Goal: Task Accomplishment & Management: Use online tool/utility

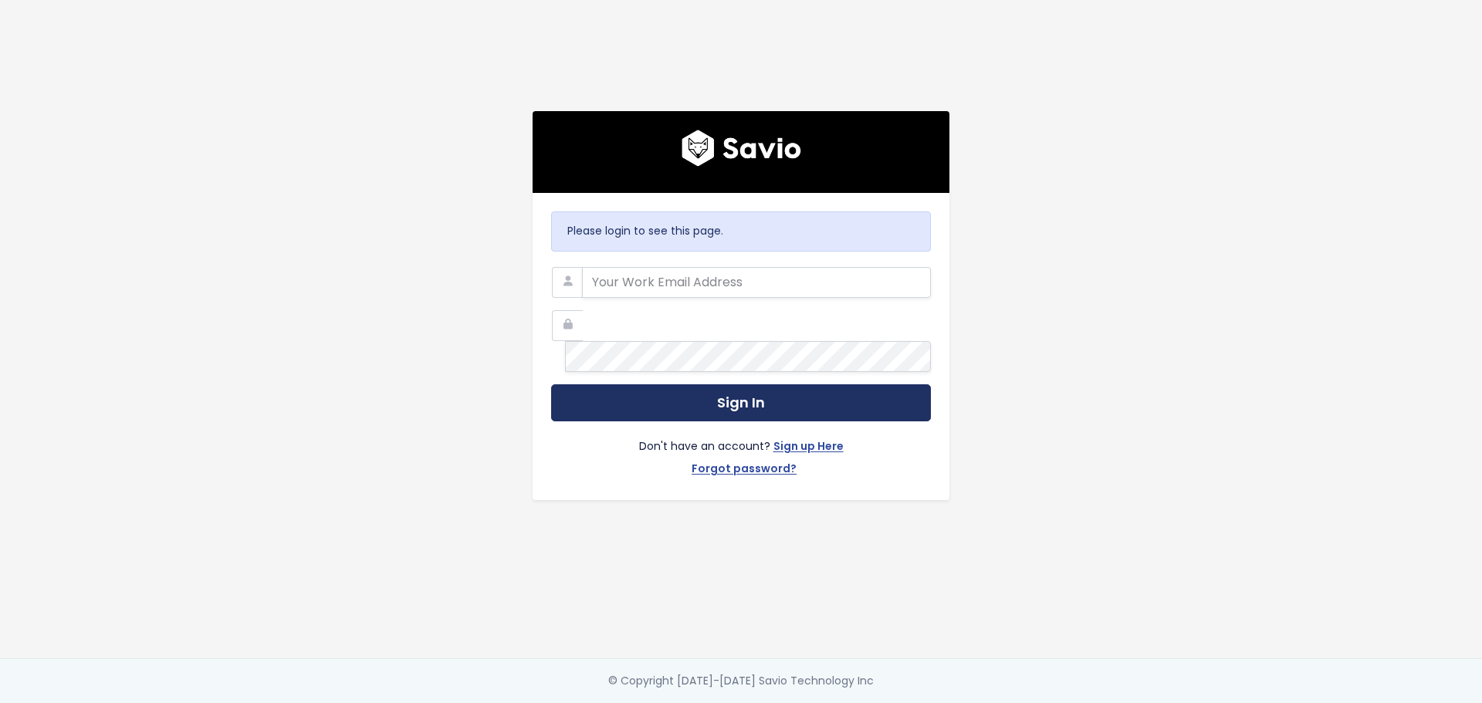
type input "kelly.cirolo@insidedesk.com"
click at [694, 384] on button "Sign In" at bounding box center [741, 403] width 380 height 38
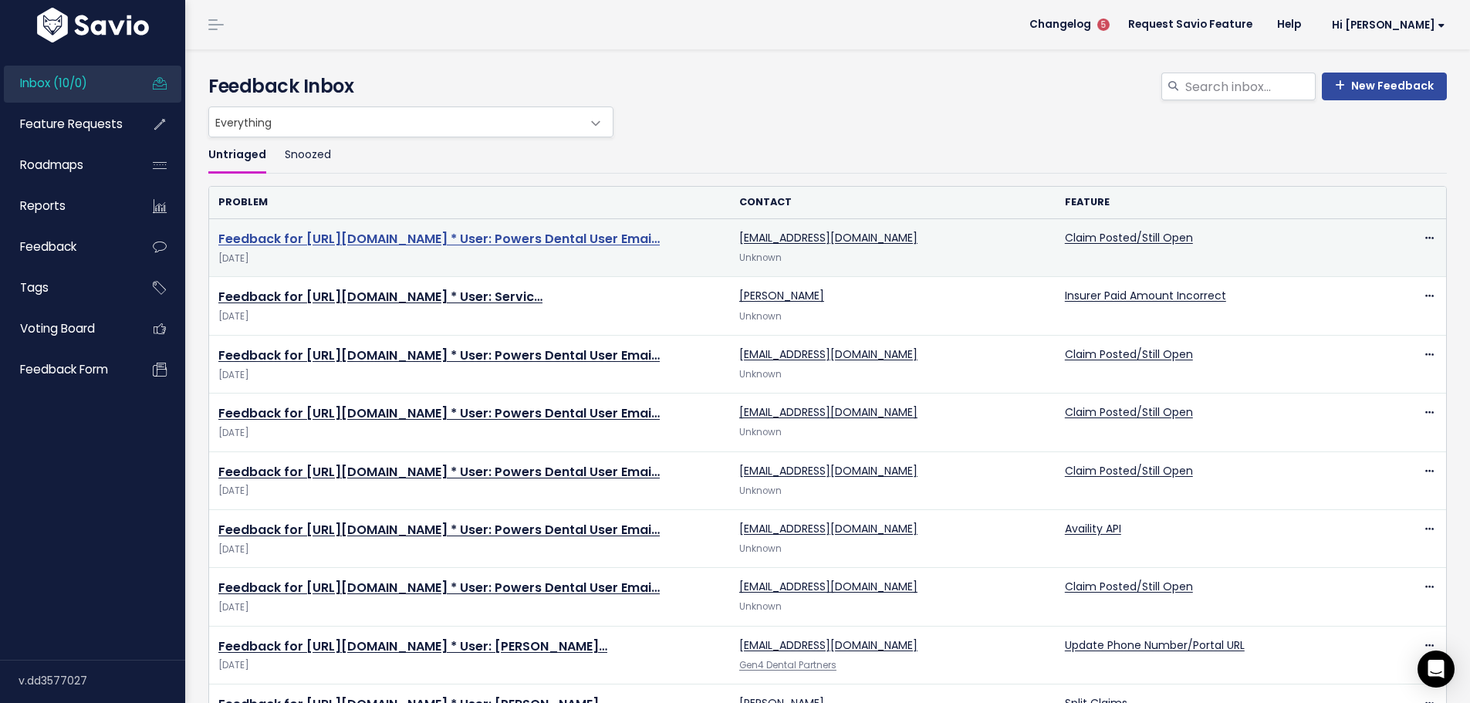
click at [521, 230] on link "Feedback for https://app.insidedesk.net/claim/MB2/45577065 * User: Powers Denta…" at bounding box center [439, 239] width 442 height 18
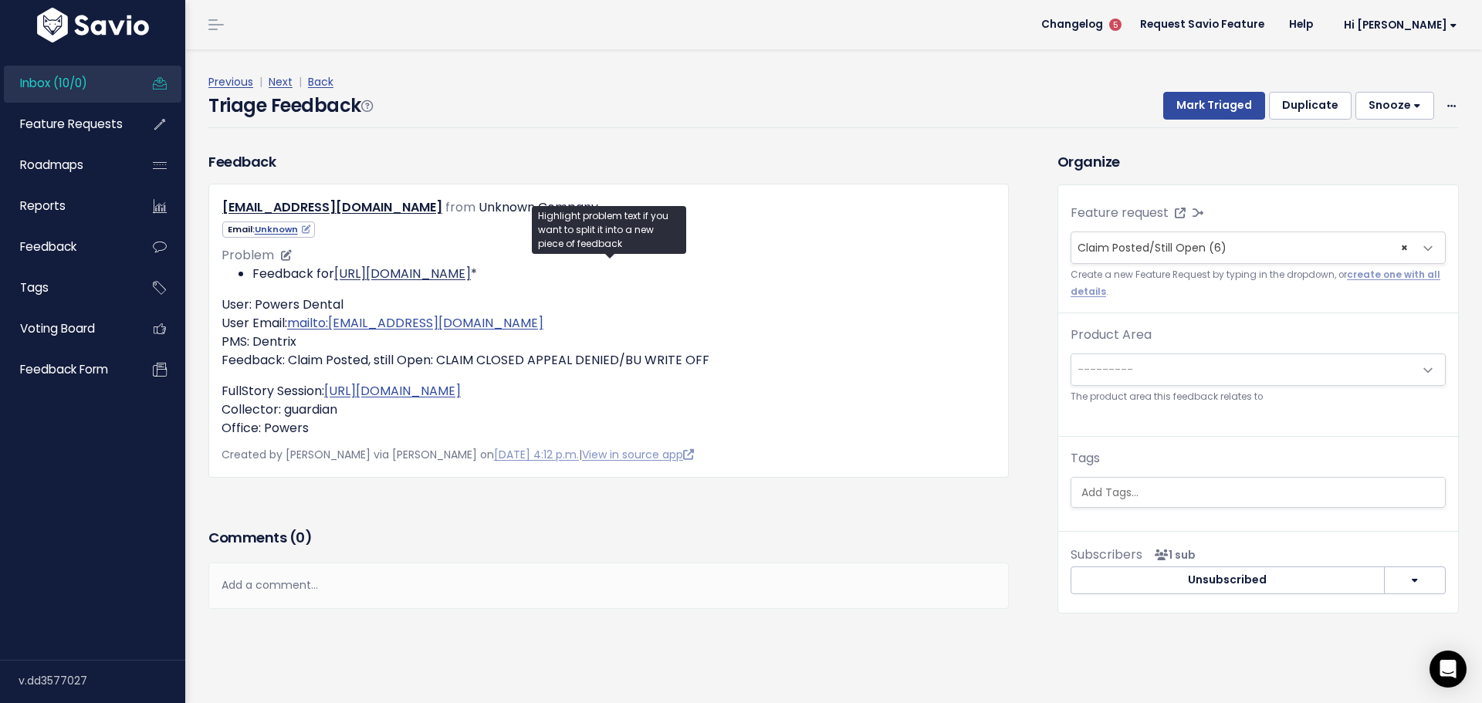
click at [471, 265] on link "https://app.insidedesk.net/claim/MB2/45577065" at bounding box center [402, 274] width 137 height 18
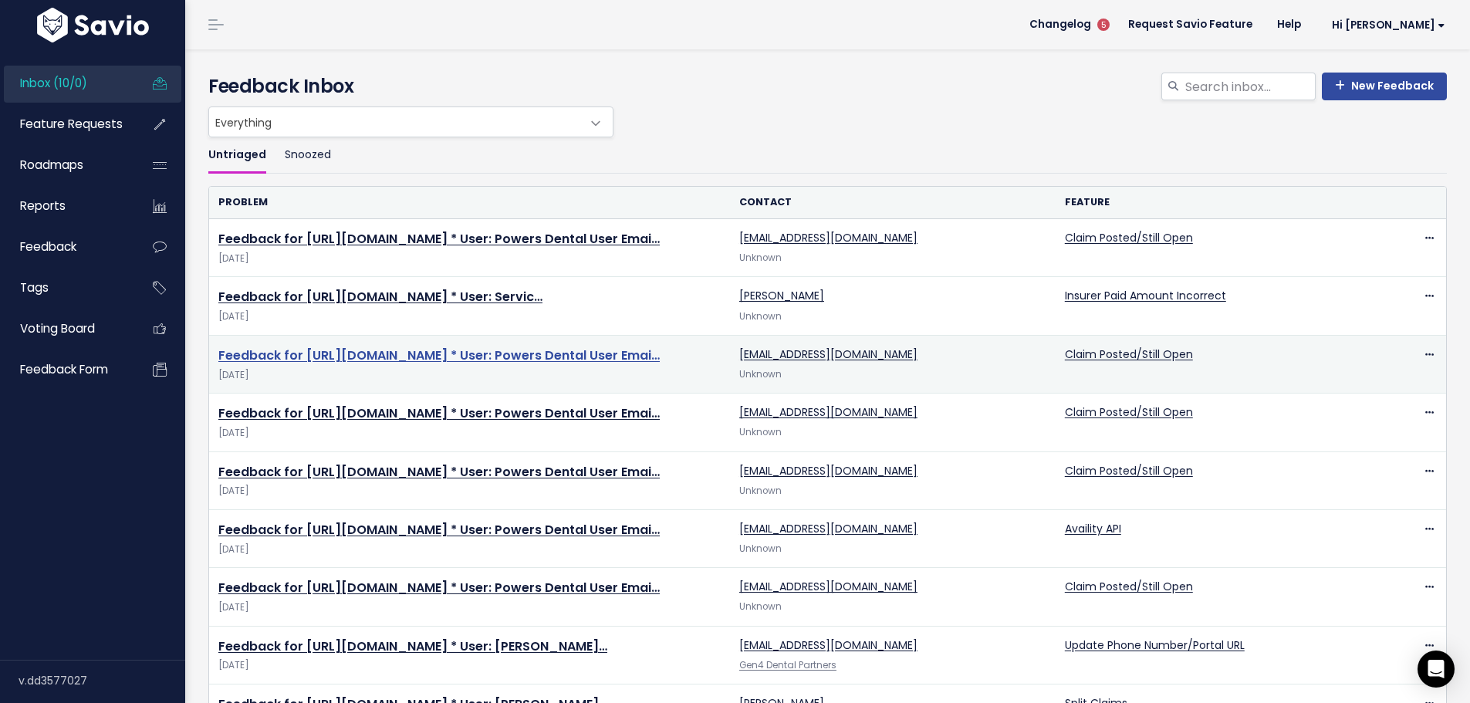
click at [551, 347] on link "Feedback for [URL][DOMAIN_NAME] * User: Powers Dental User Emai…" at bounding box center [439, 356] width 442 height 18
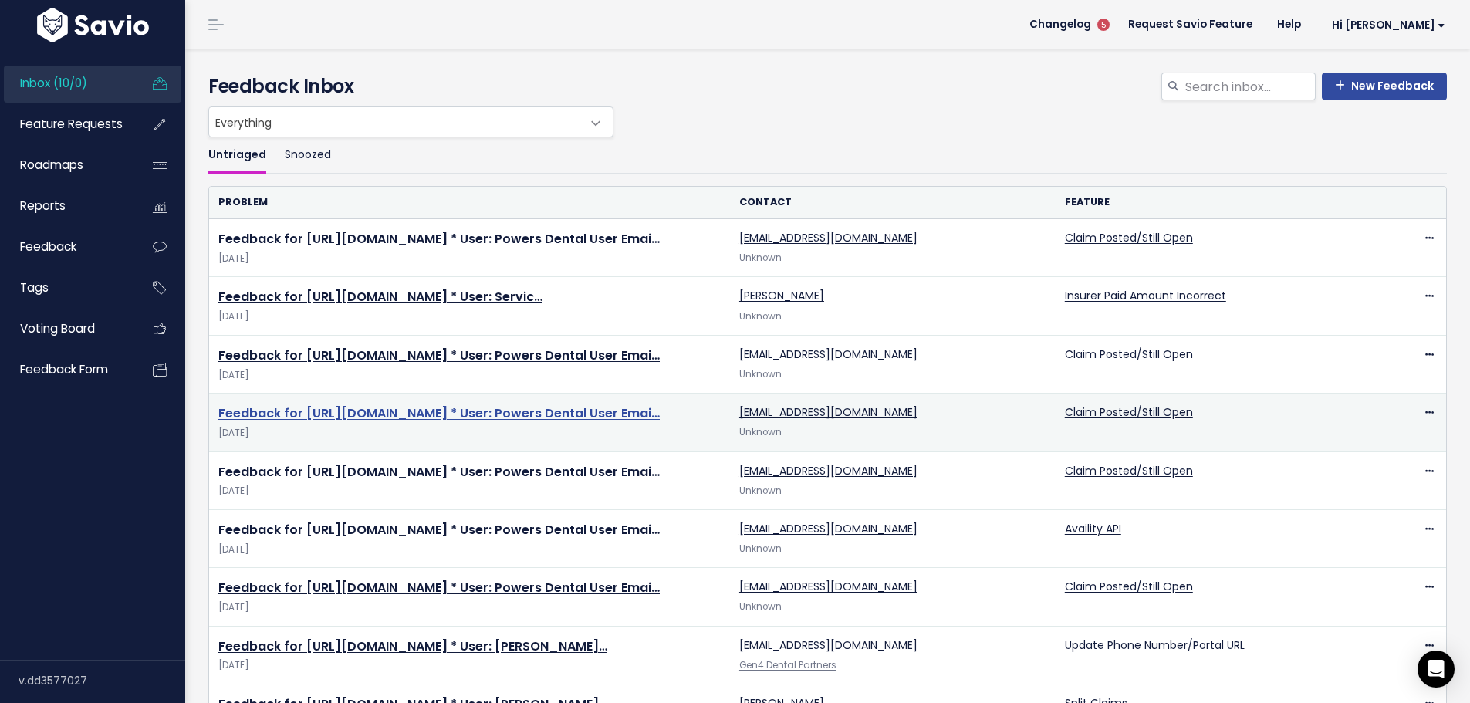
click at [594, 414] on link "Feedback for [URL][DOMAIN_NAME] * User: Powers Dental User Emai…" at bounding box center [439, 413] width 442 height 18
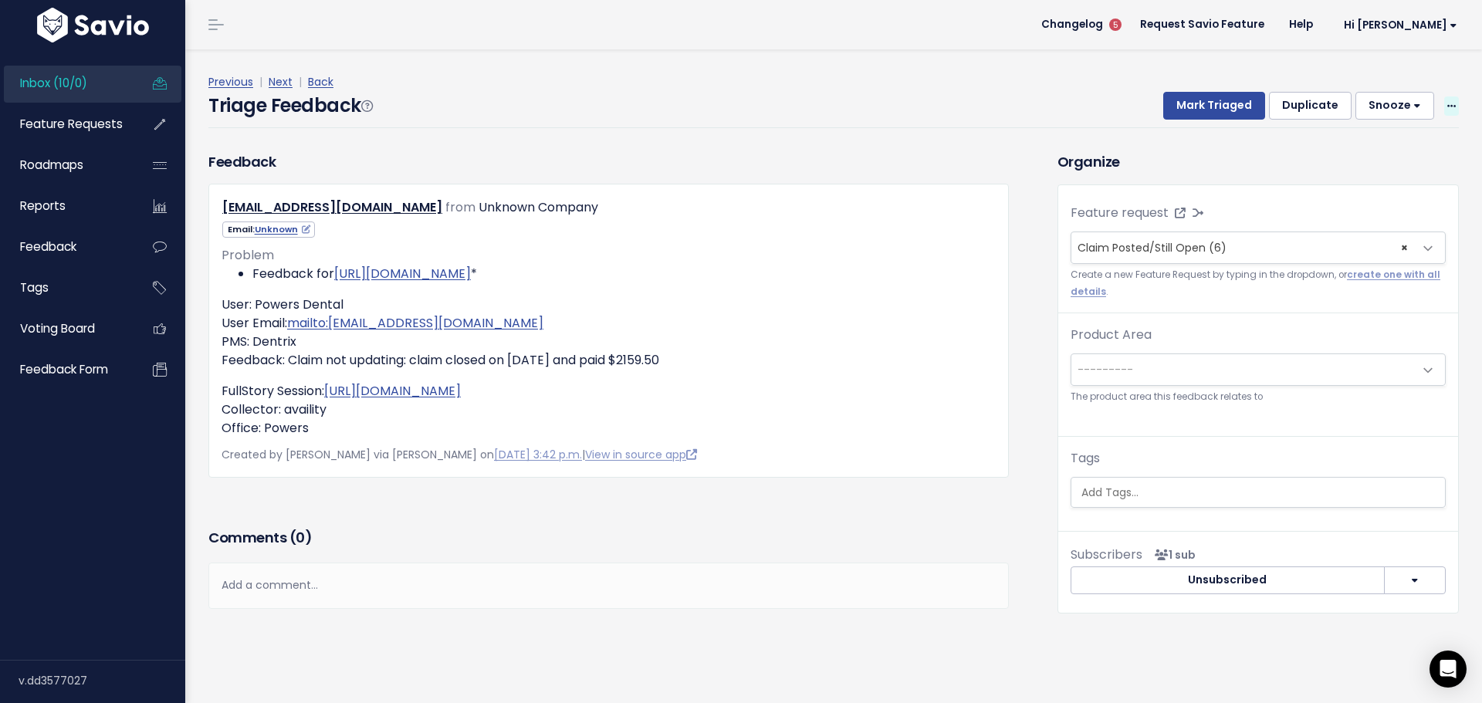
click at [1447, 102] on icon at bounding box center [1451, 107] width 8 height 10
click at [1375, 158] on link "Delete" at bounding box center [1390, 173] width 111 height 30
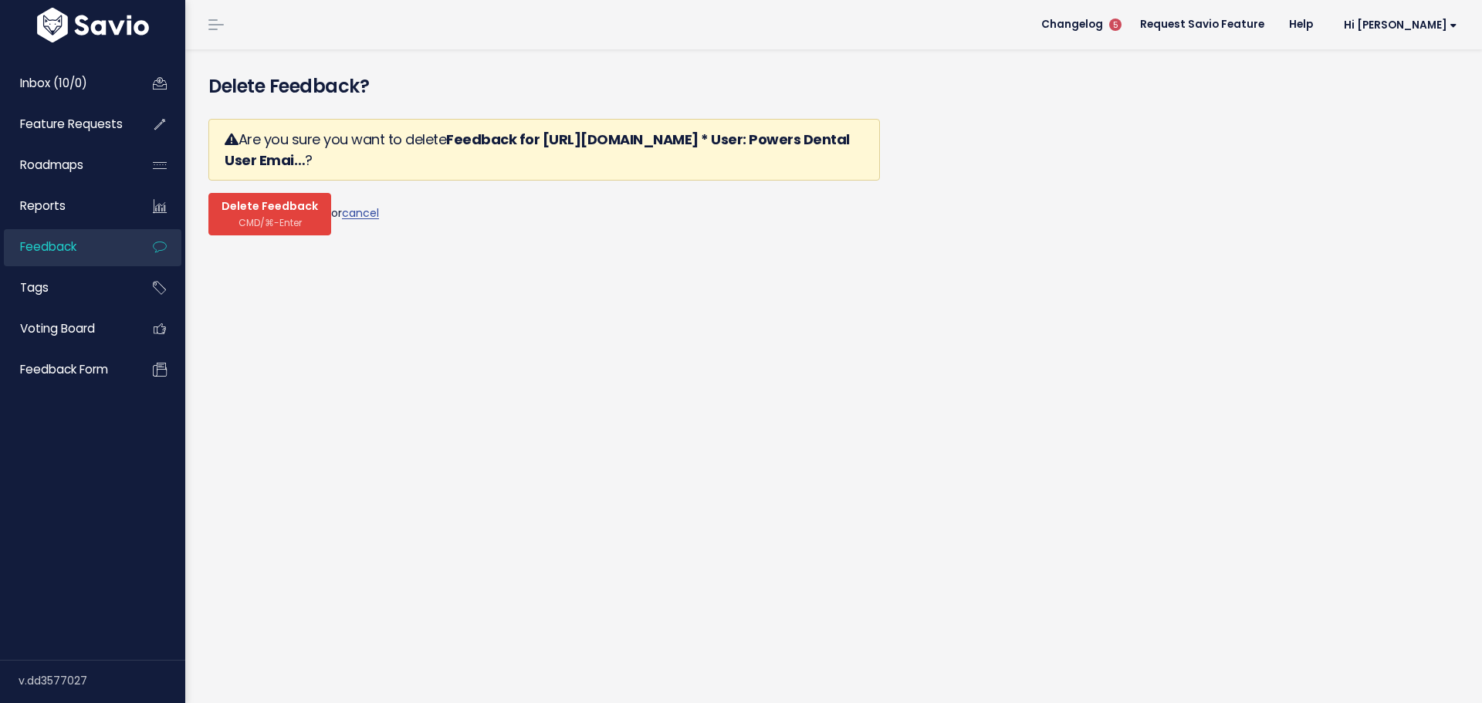
click at [263, 200] on span "Delete Feedback" at bounding box center [270, 207] width 96 height 14
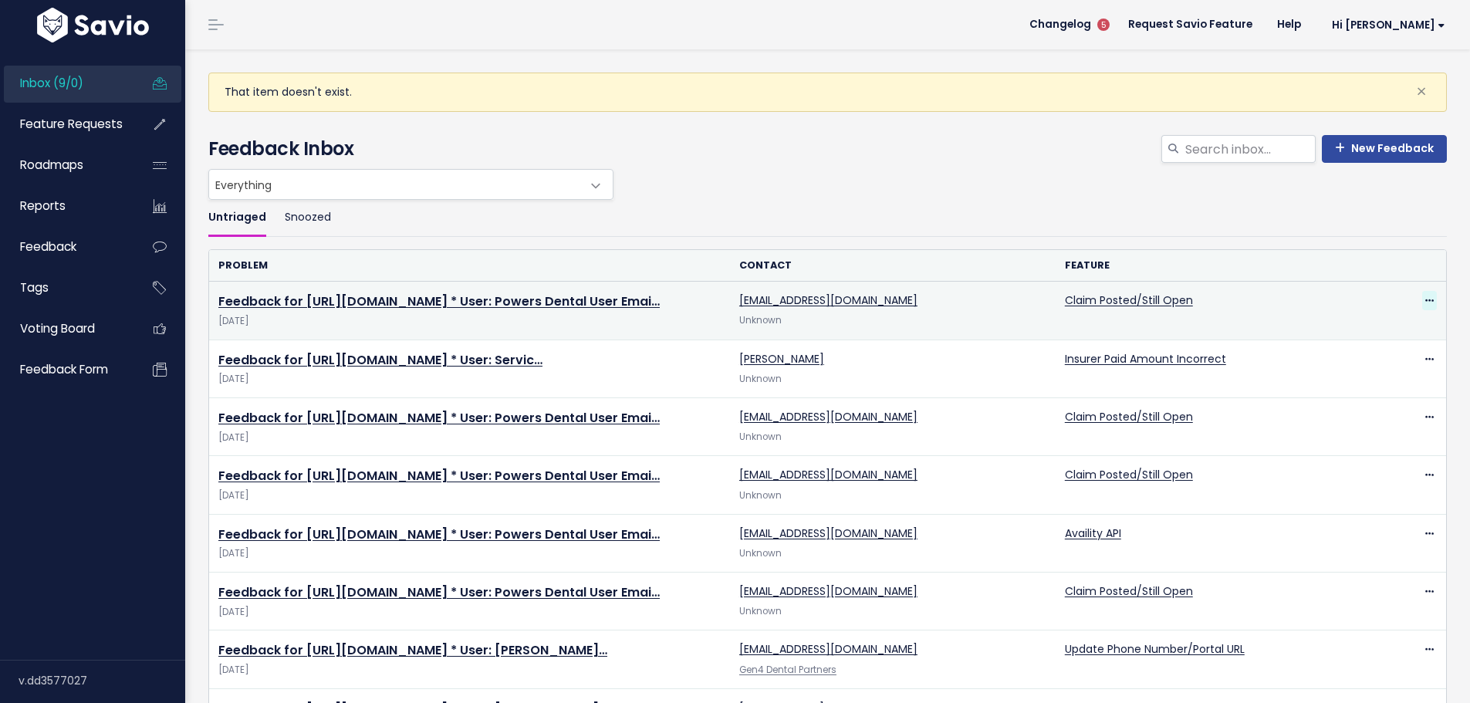
click at [1423, 291] on span at bounding box center [1430, 300] width 15 height 19
click at [1343, 333] on link "Delete" at bounding box center [1360, 348] width 111 height 30
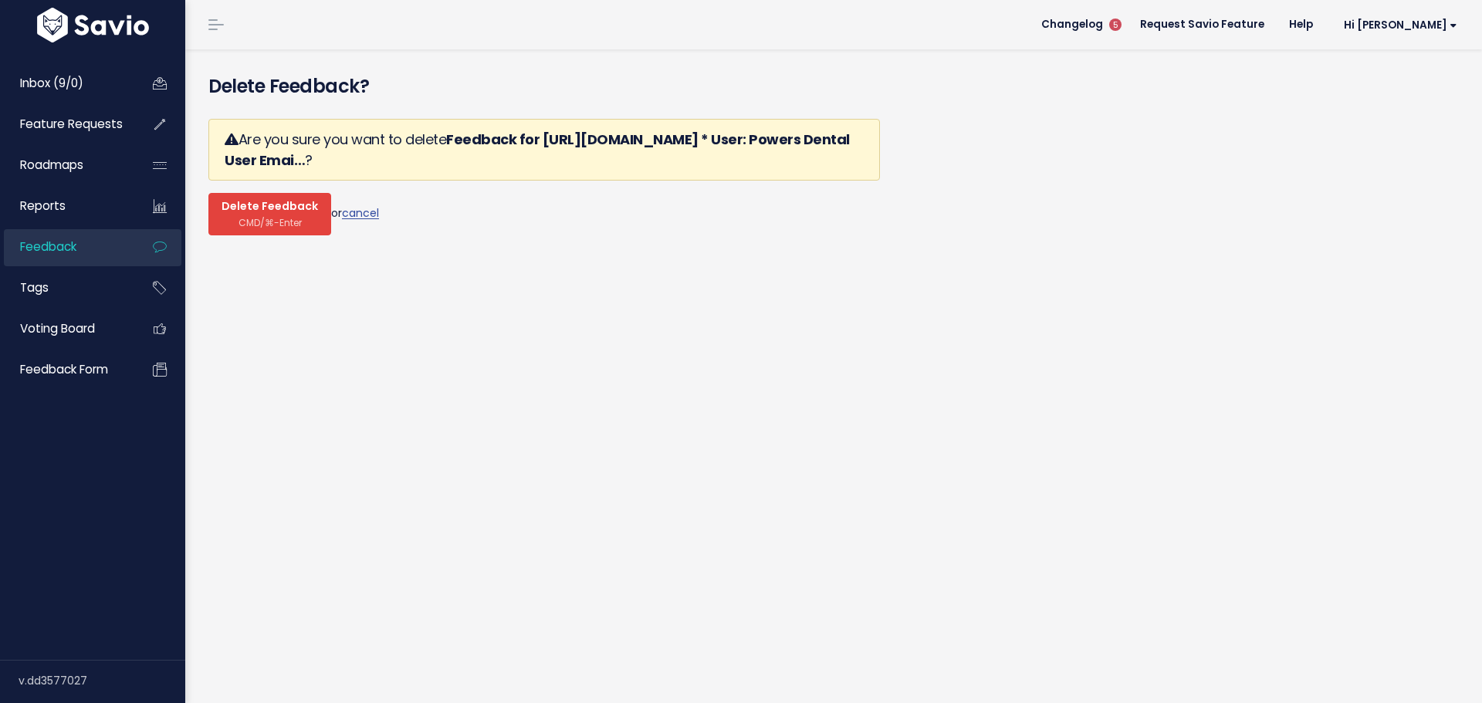
click at [251, 217] on span "CMD/⌘-Enter" at bounding box center [270, 223] width 63 height 12
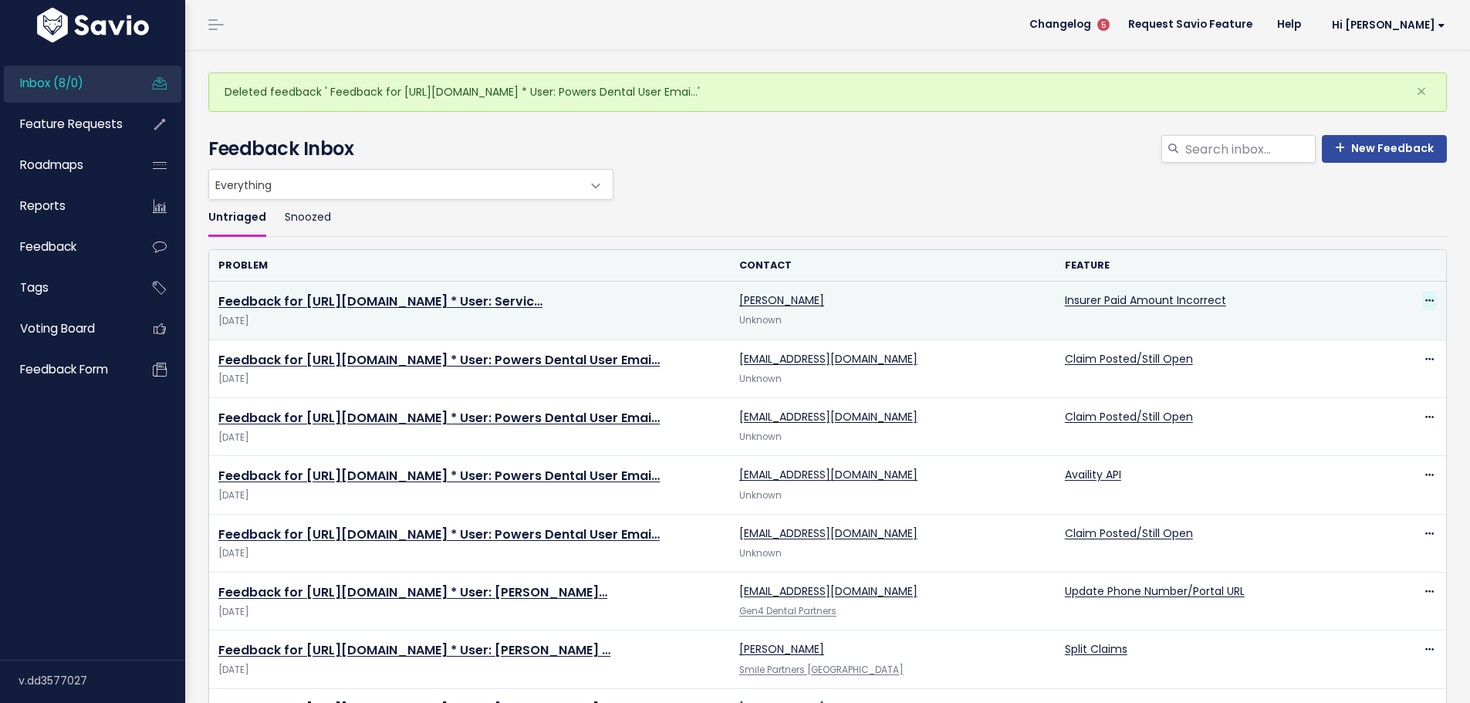
click at [1426, 296] on icon at bounding box center [1430, 301] width 8 height 10
click at [1341, 333] on link "Delete" at bounding box center [1360, 348] width 111 height 30
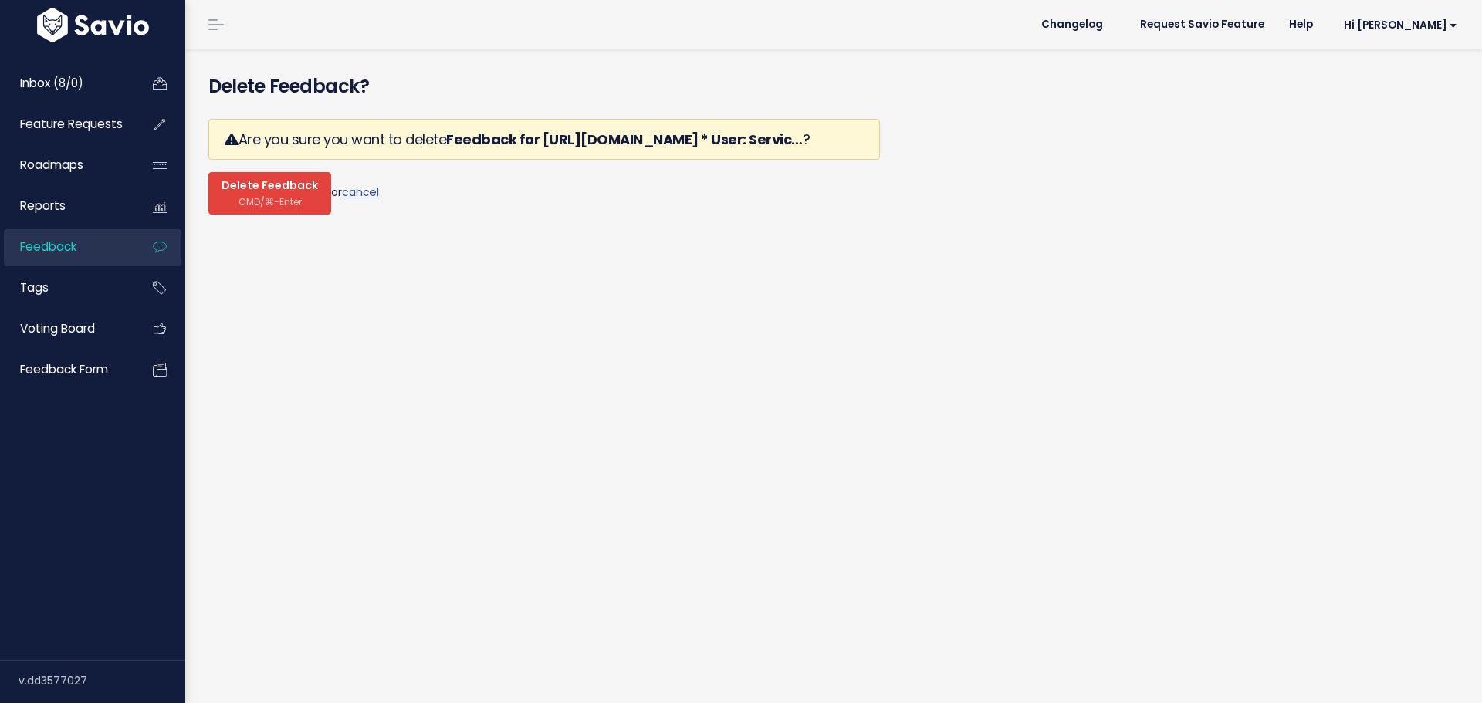
click at [271, 196] on span "CMD/⌘-Enter" at bounding box center [270, 202] width 63 height 12
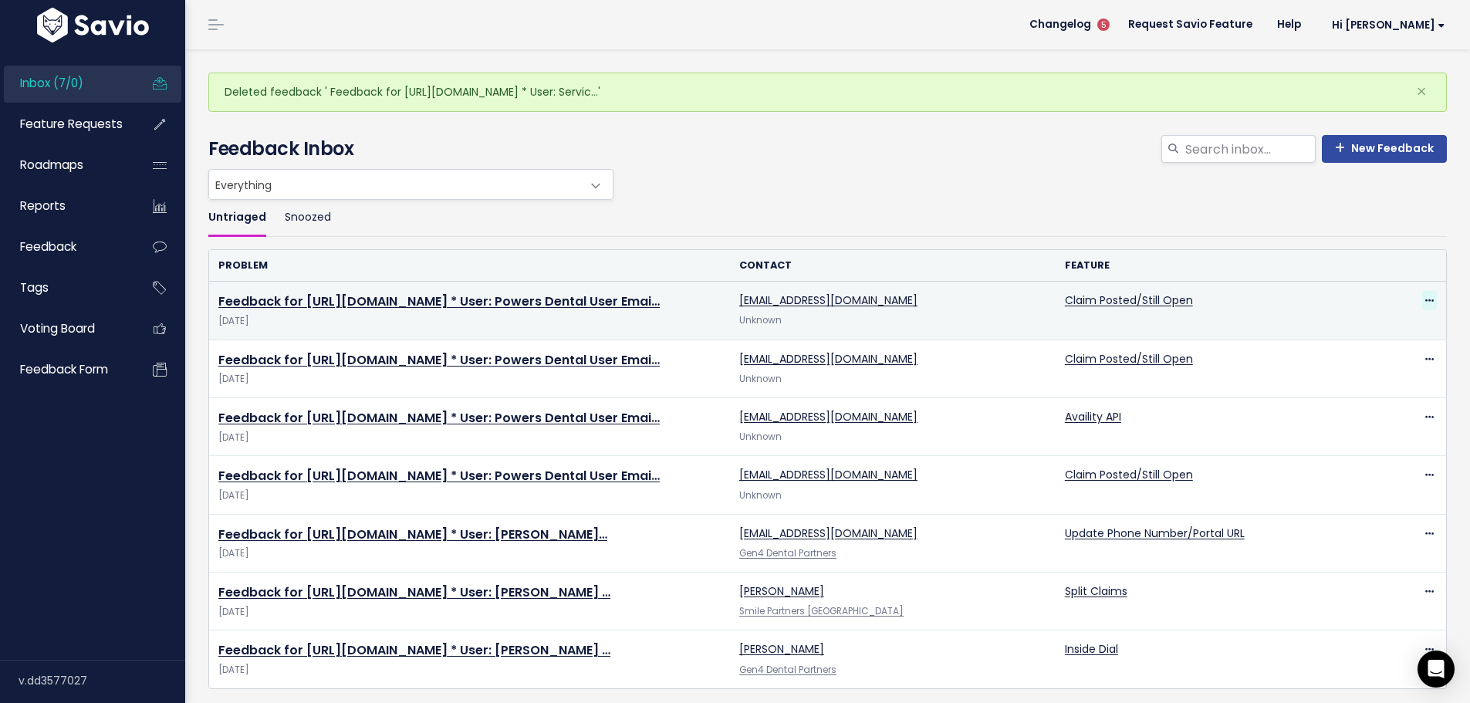
click at [1426, 291] on span at bounding box center [1430, 300] width 15 height 19
click at [1362, 333] on link "Delete" at bounding box center [1360, 348] width 111 height 30
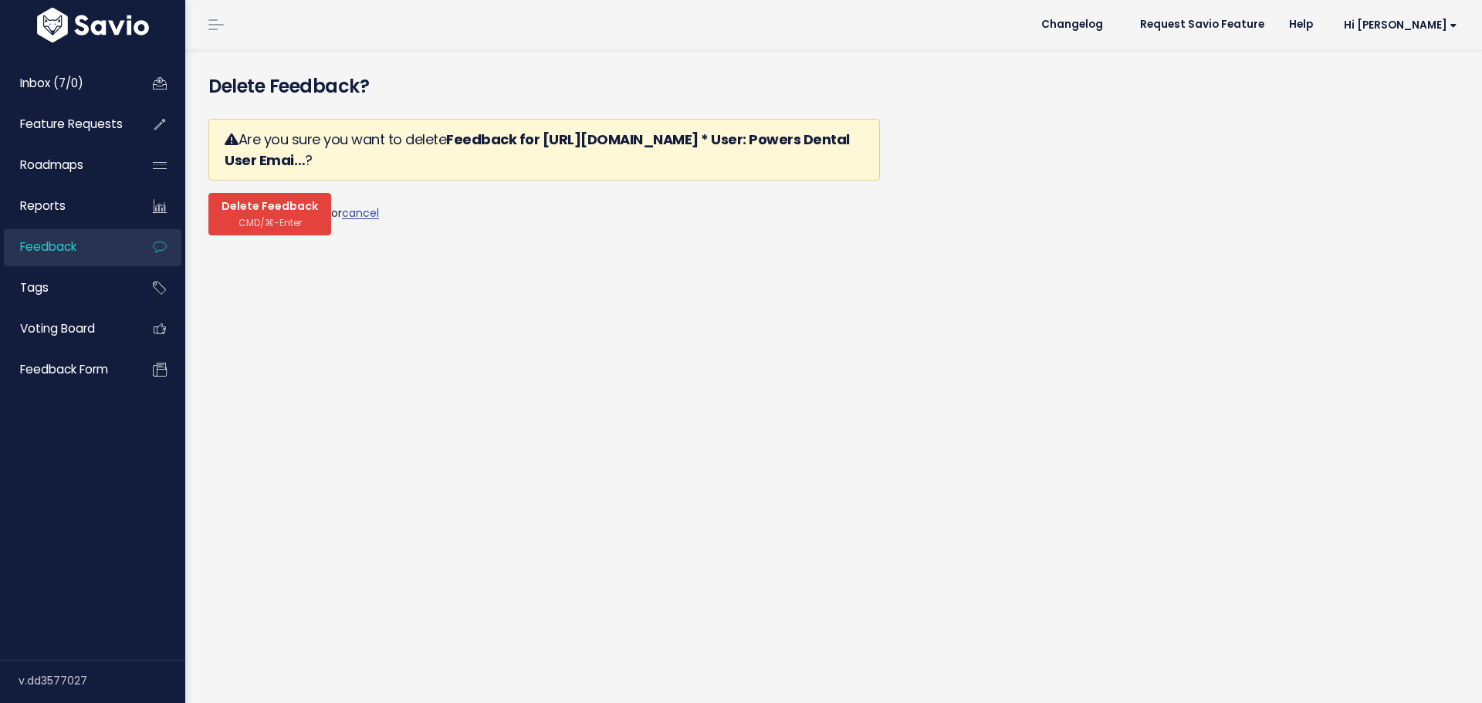
click at [235, 193] on button "Delete Feedback CMD/⌘-Enter" at bounding box center [269, 214] width 123 height 42
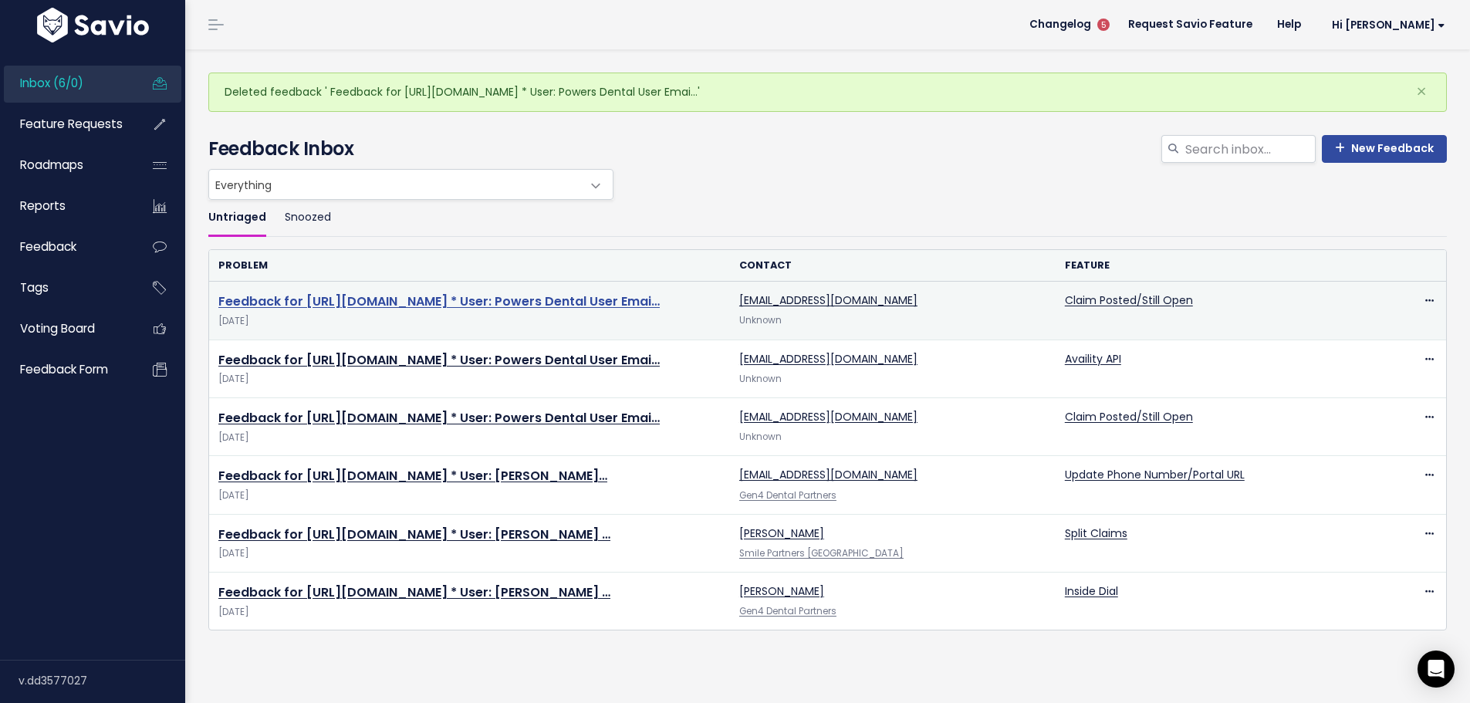
click at [660, 293] on link "Feedback for https://app.insidedesk.net/claim/MB2/47814237 * User: Powers Denta…" at bounding box center [439, 302] width 442 height 18
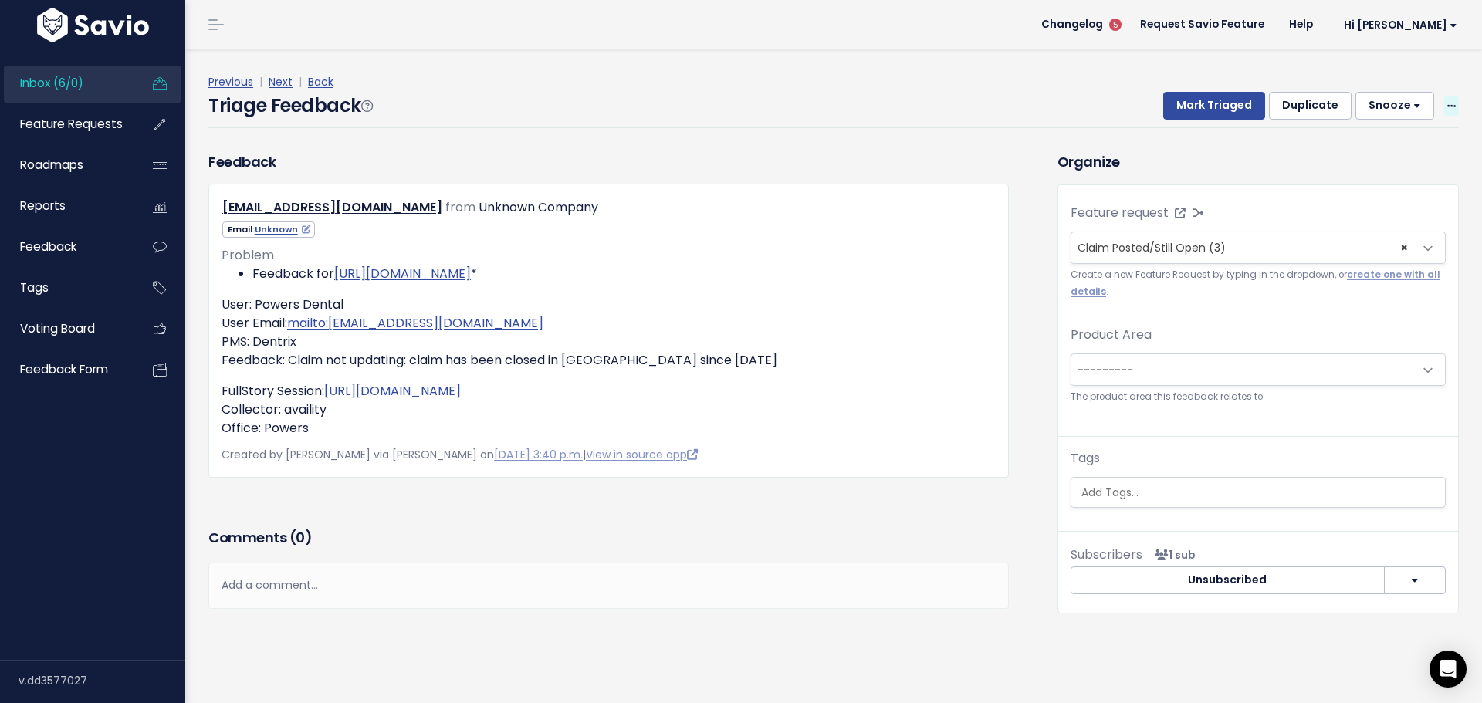
click at [1446, 96] on span at bounding box center [1451, 105] width 15 height 19
click at [1380, 158] on link "Delete" at bounding box center [1390, 173] width 111 height 30
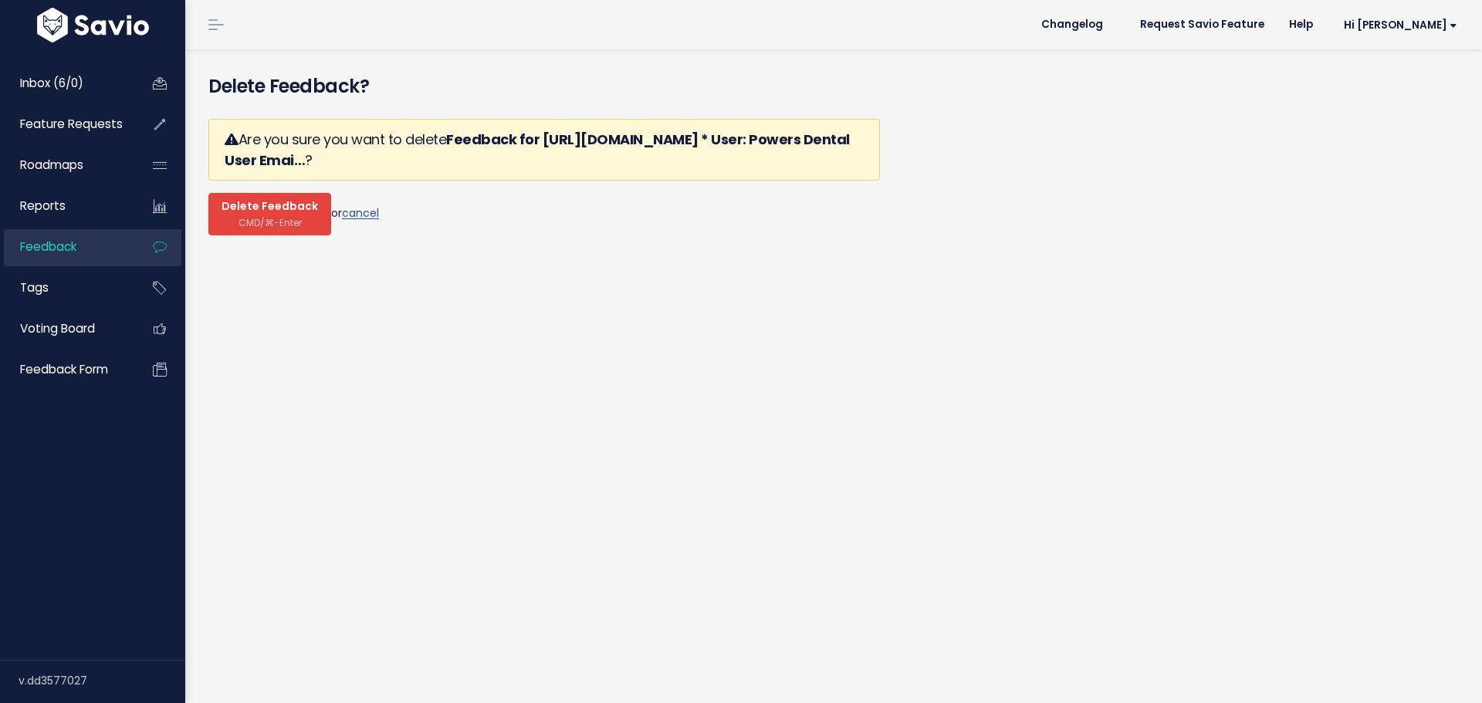
click at [272, 200] on span "Delete Feedback" at bounding box center [270, 207] width 96 height 14
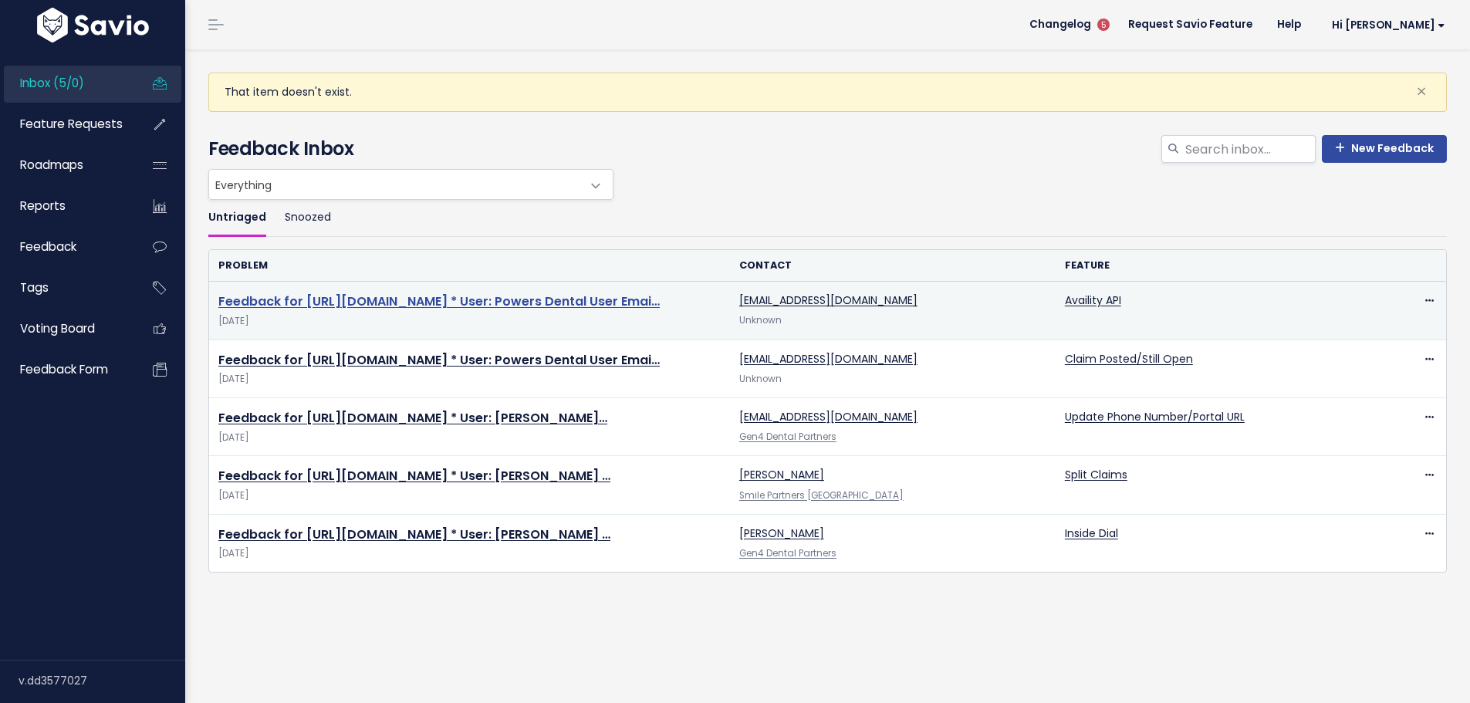
click at [496, 293] on link "Feedback for https://app.insidedesk.net/claim/MB2/50355782 * User: Powers Denta…" at bounding box center [439, 302] width 442 height 18
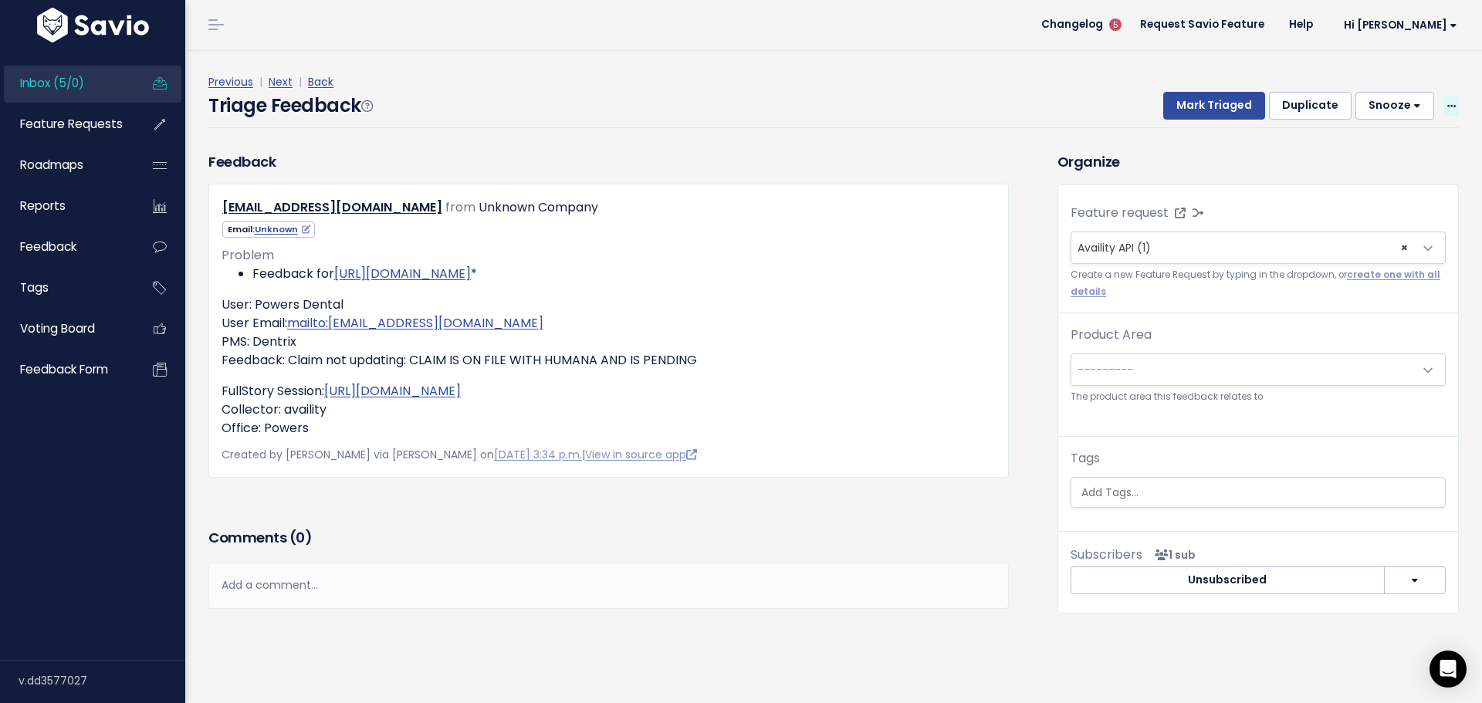
click at [1447, 102] on icon at bounding box center [1451, 107] width 8 height 10
click at [1365, 158] on link "Delete" at bounding box center [1390, 173] width 111 height 30
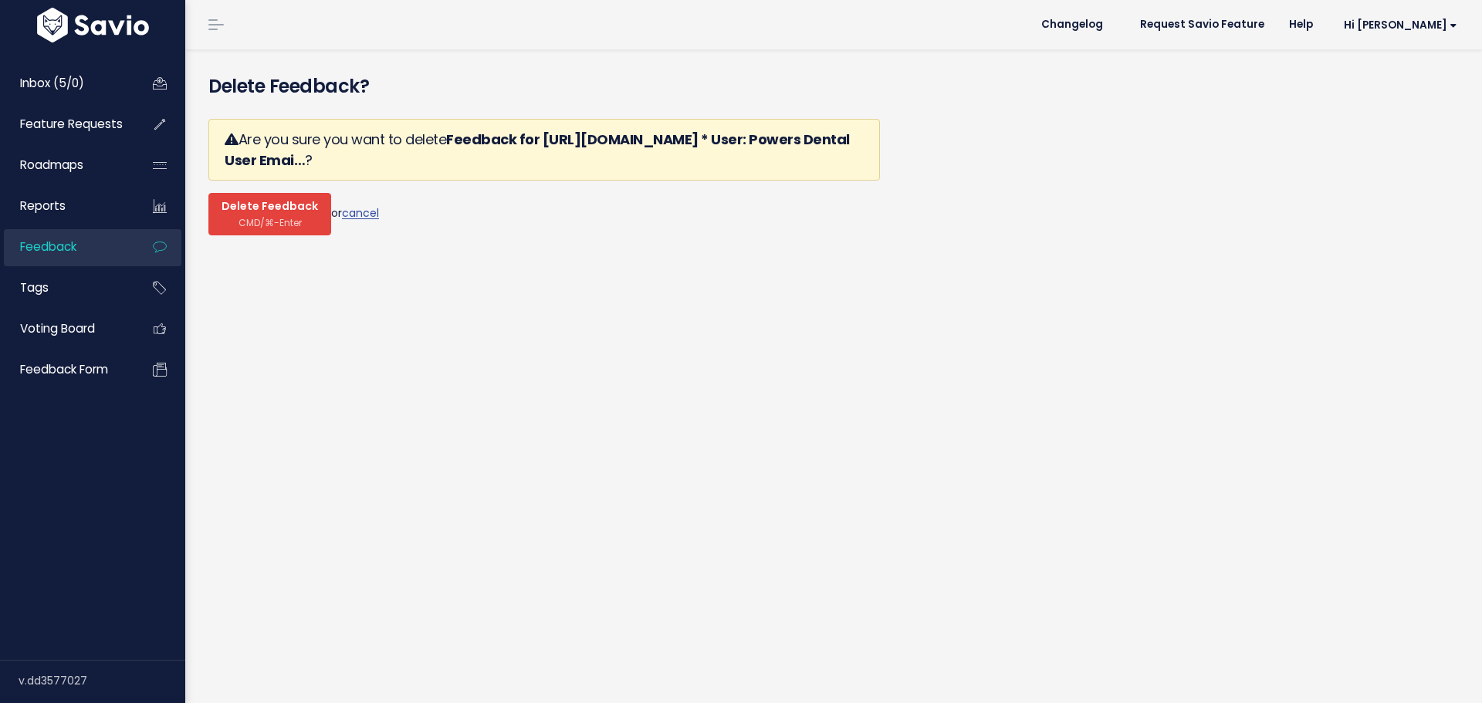
click at [239, 217] on span "CMD/⌘-Enter" at bounding box center [270, 223] width 63 height 12
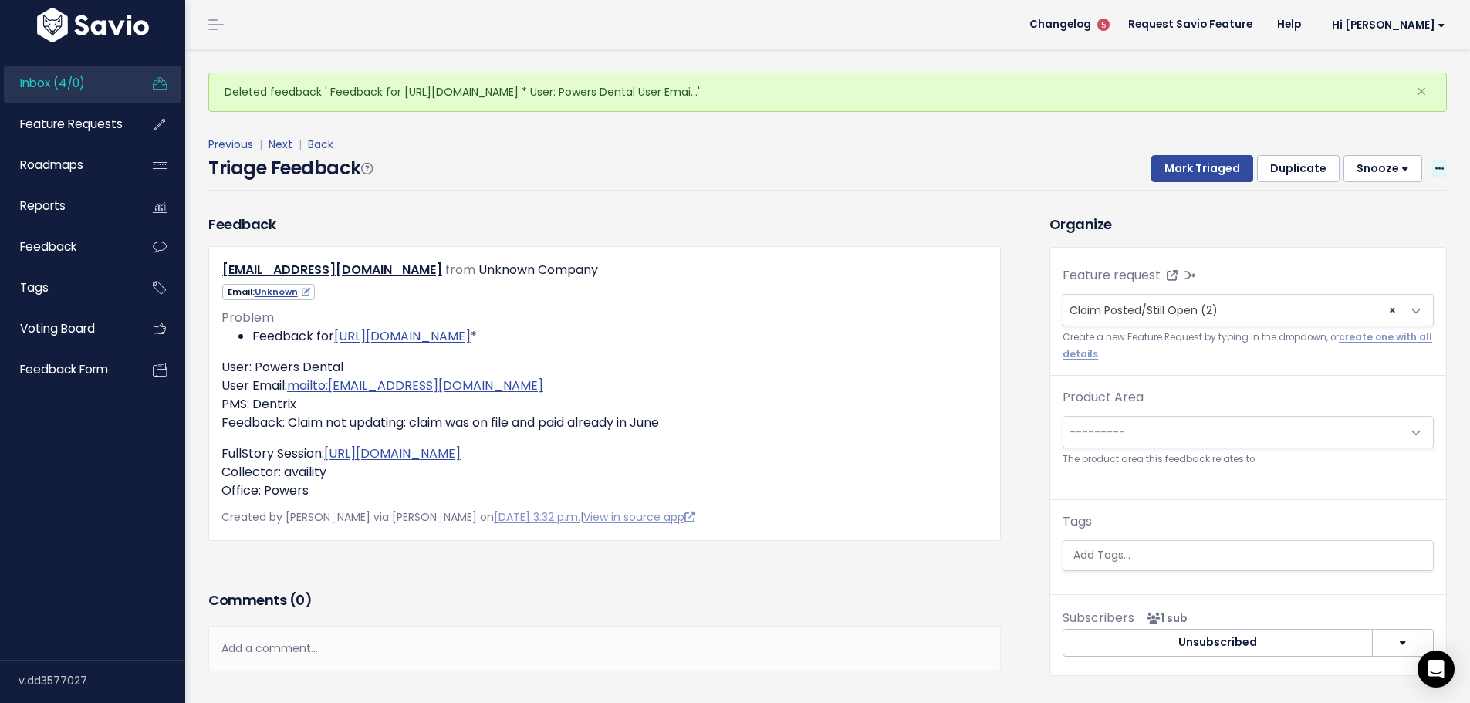
click at [1434, 159] on span at bounding box center [1440, 168] width 15 height 19
click at [1388, 221] on link "Delete" at bounding box center [1378, 236] width 111 height 30
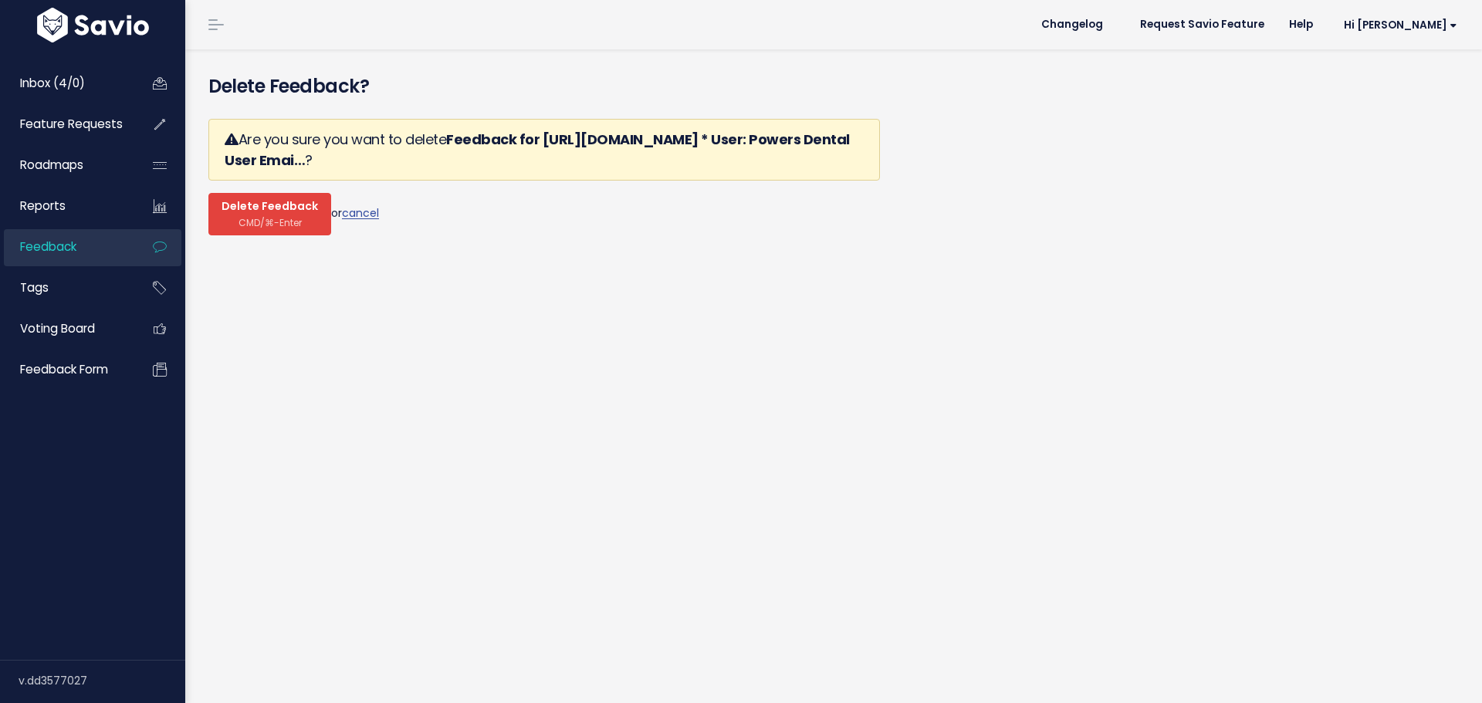
click at [260, 200] on span "Delete Feedback" at bounding box center [270, 207] width 96 height 14
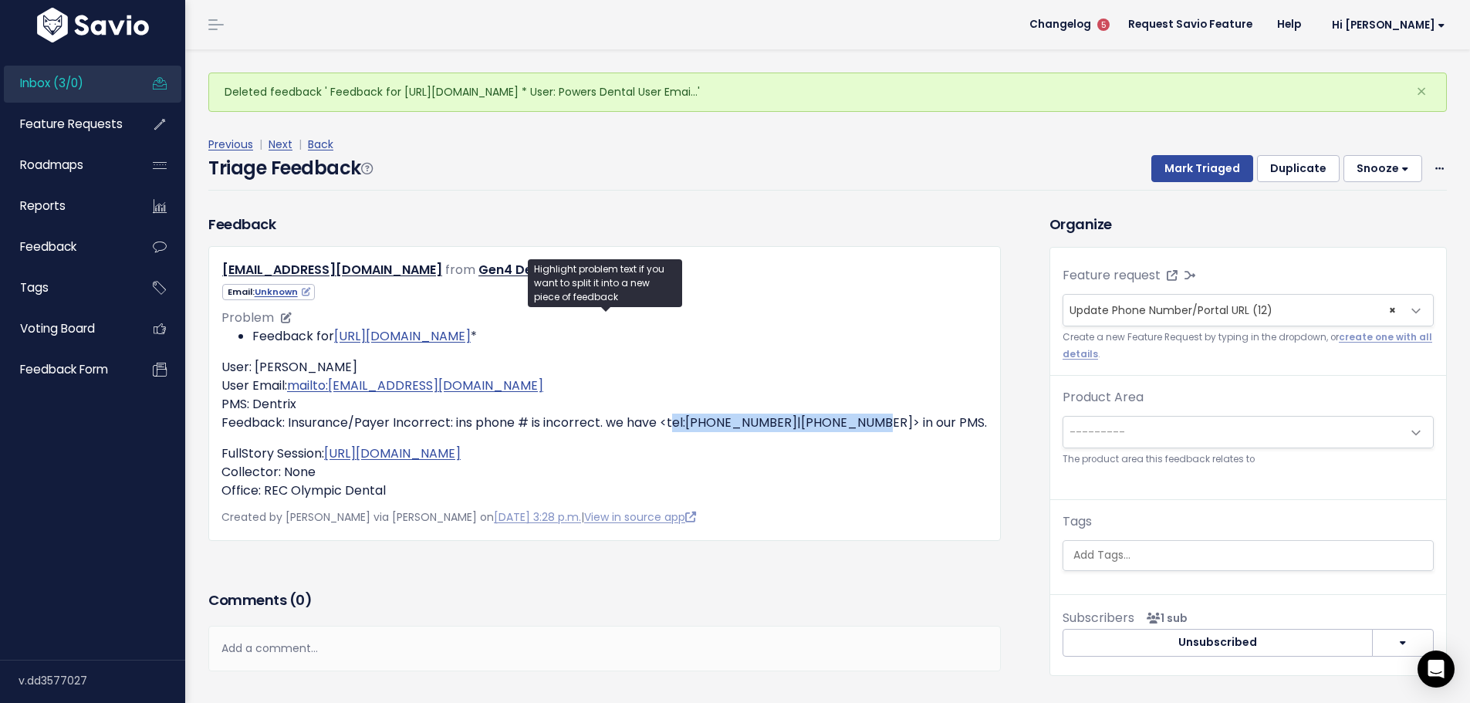
drag, startPoint x: 851, startPoint y: 377, endPoint x: 665, endPoint y: 378, distance: 186.8
click at [665, 378] on p "User: Kathleen Binns User Email: mailto:kbinns@gen4dental.com PMS: Dentrix Feed…" at bounding box center [605, 395] width 766 height 74
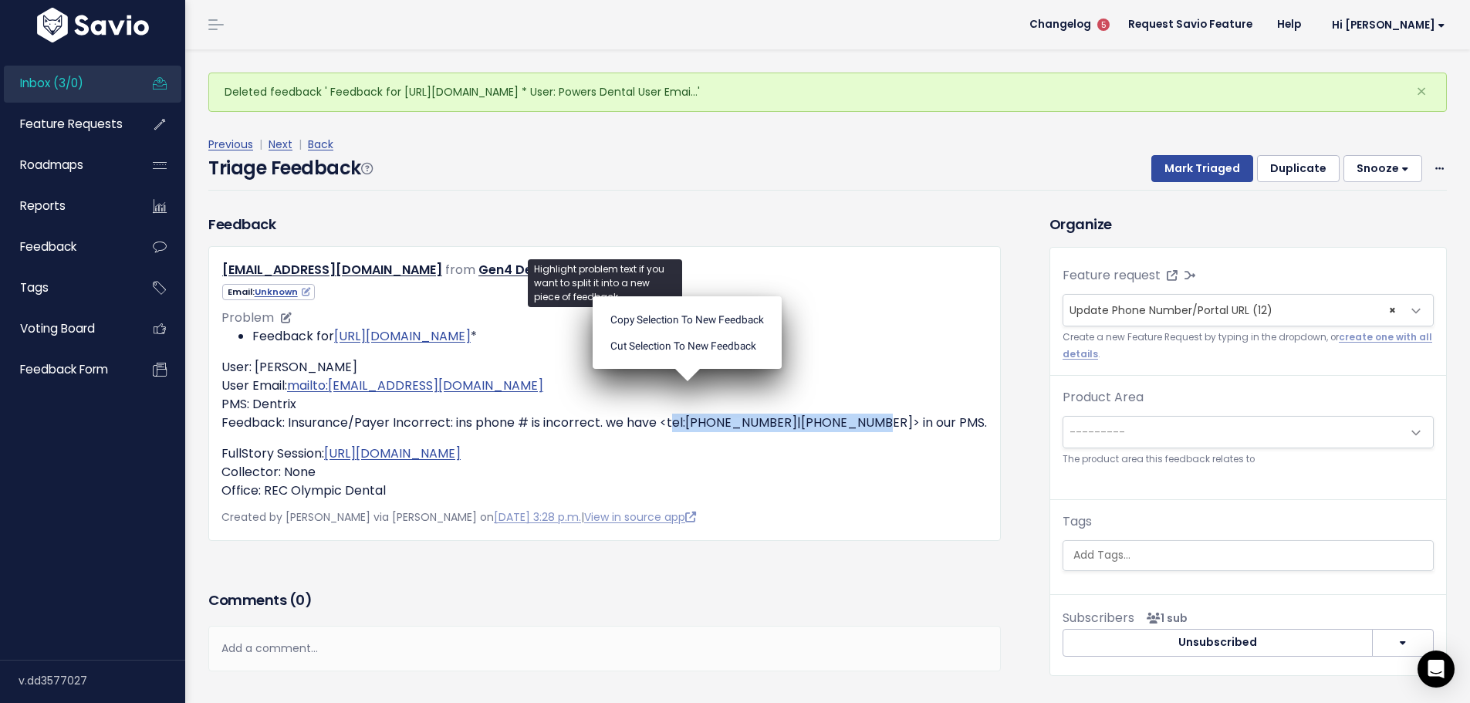
copy p "tel:877-667-6187|877-667-6187"
click at [1434, 159] on span at bounding box center [1440, 168] width 15 height 19
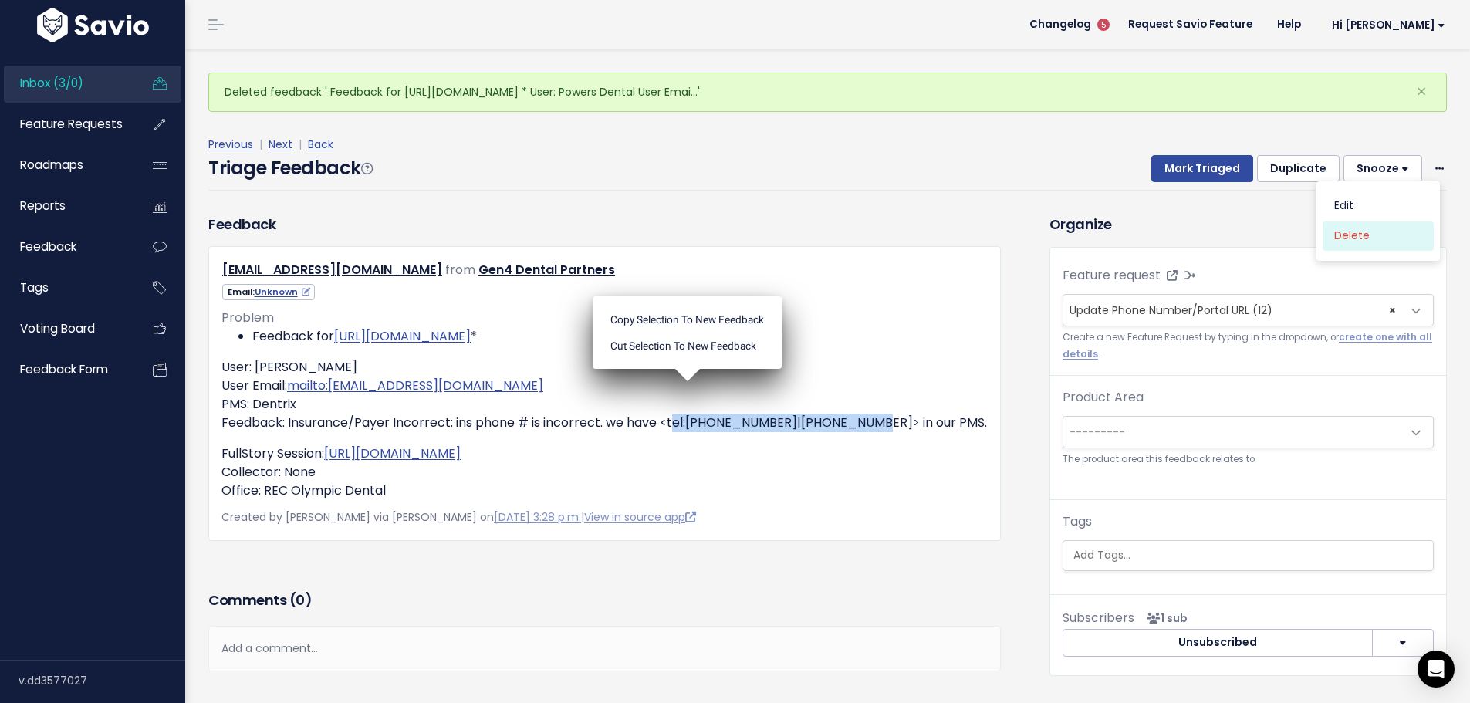
click at [1369, 221] on link "Delete" at bounding box center [1378, 236] width 111 height 30
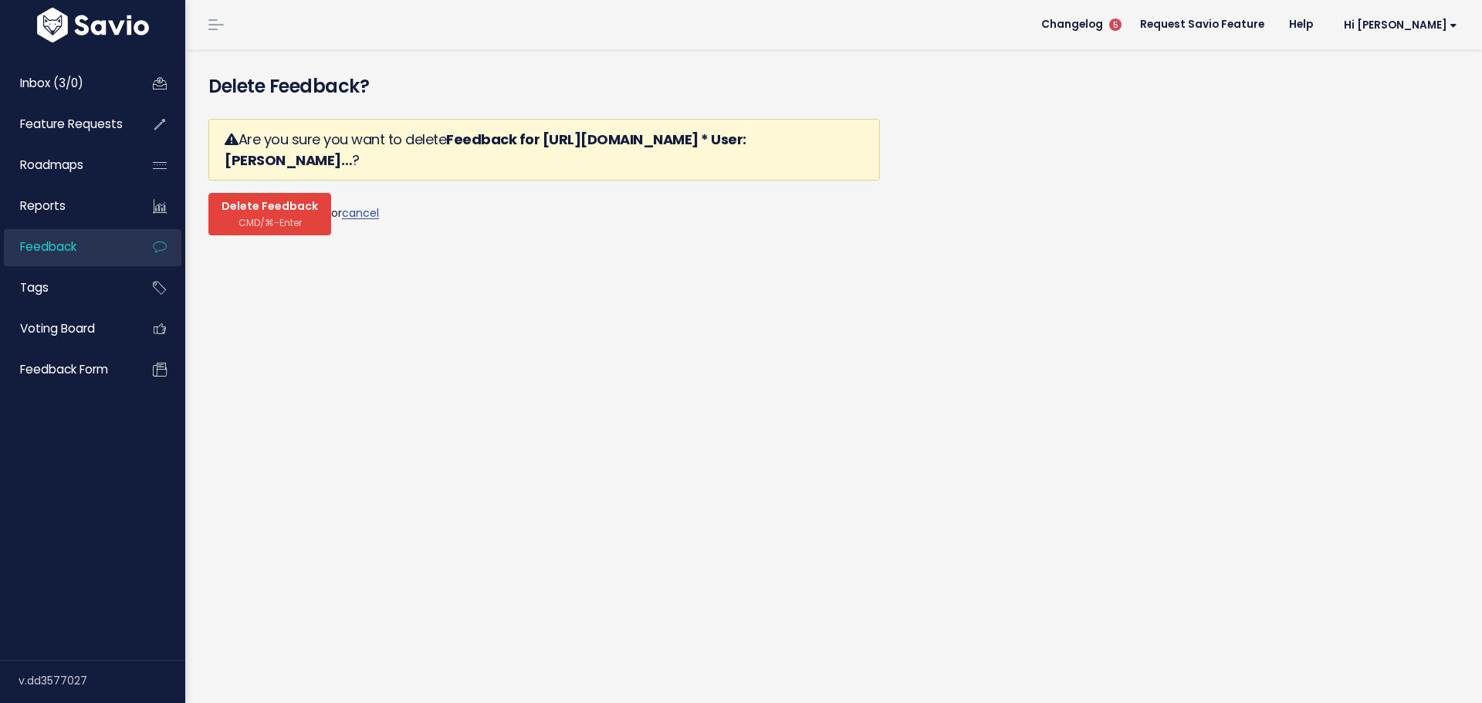
click at [259, 217] on span "CMD/⌘-Enter" at bounding box center [270, 223] width 63 height 12
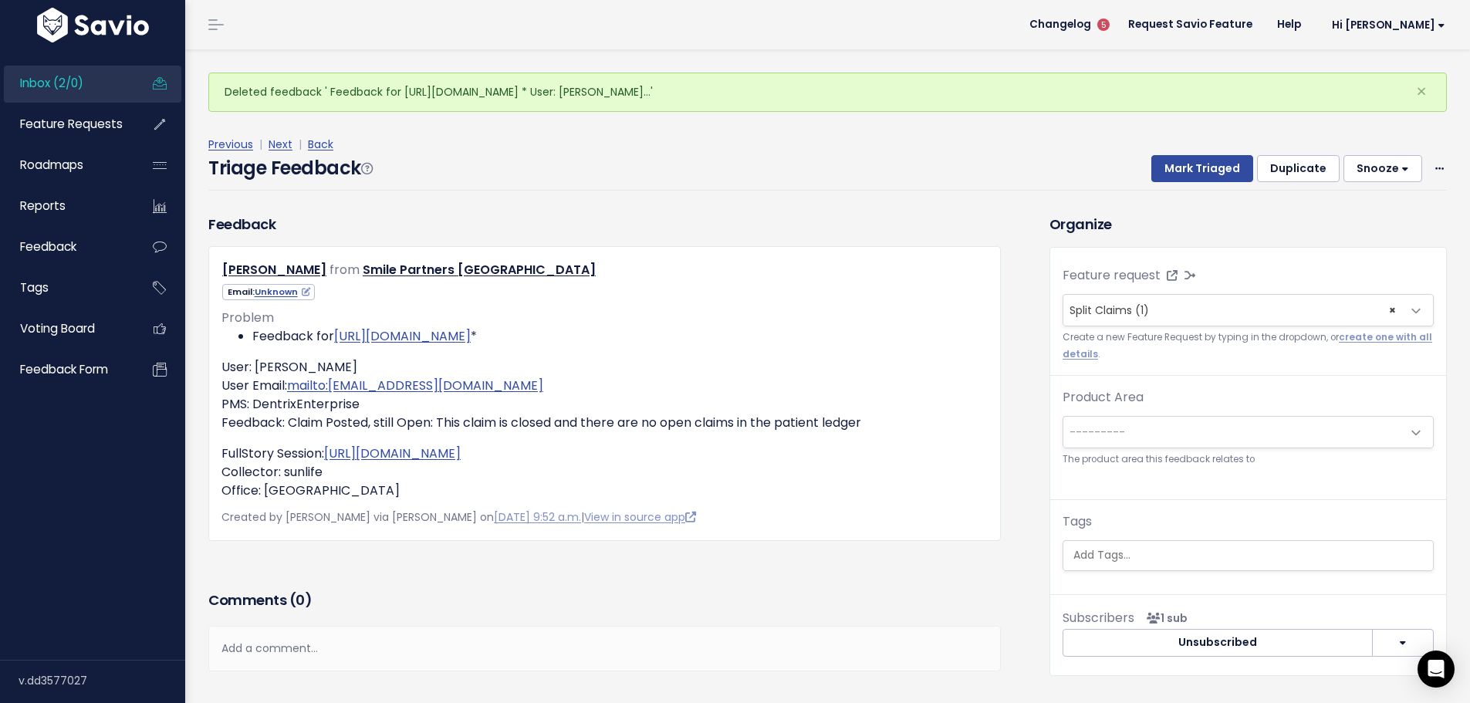
click at [1420, 155] on div "Mark Triaged Duplicate [GEOGRAPHIC_DATA] 1 day 3 days 7 days 14 days Edit Delete" at bounding box center [1290, 169] width 314 height 28
click at [1434, 159] on span at bounding box center [1440, 168] width 15 height 19
click at [1355, 221] on link "Delete" at bounding box center [1378, 236] width 111 height 30
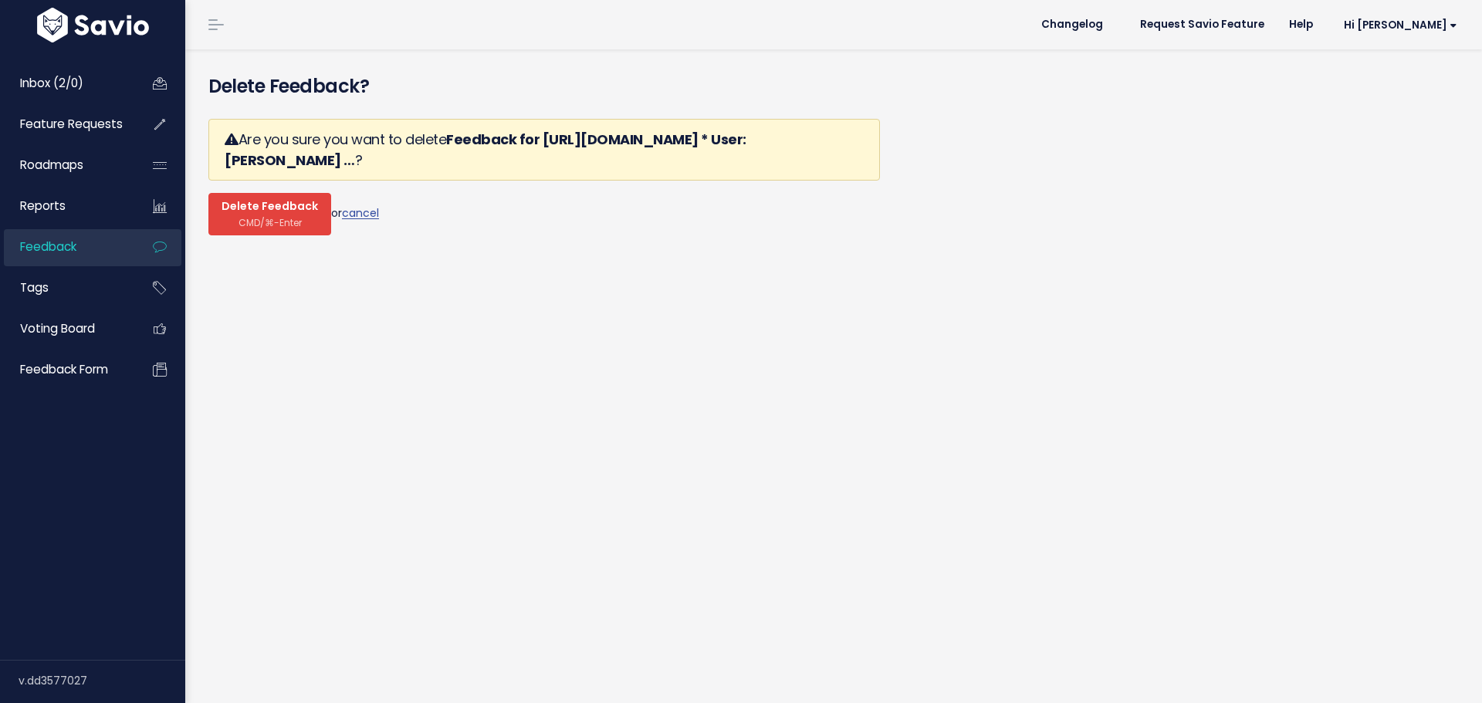
click at [228, 193] on button "Delete Feedback CMD/⌘-Enter" at bounding box center [269, 214] width 123 height 42
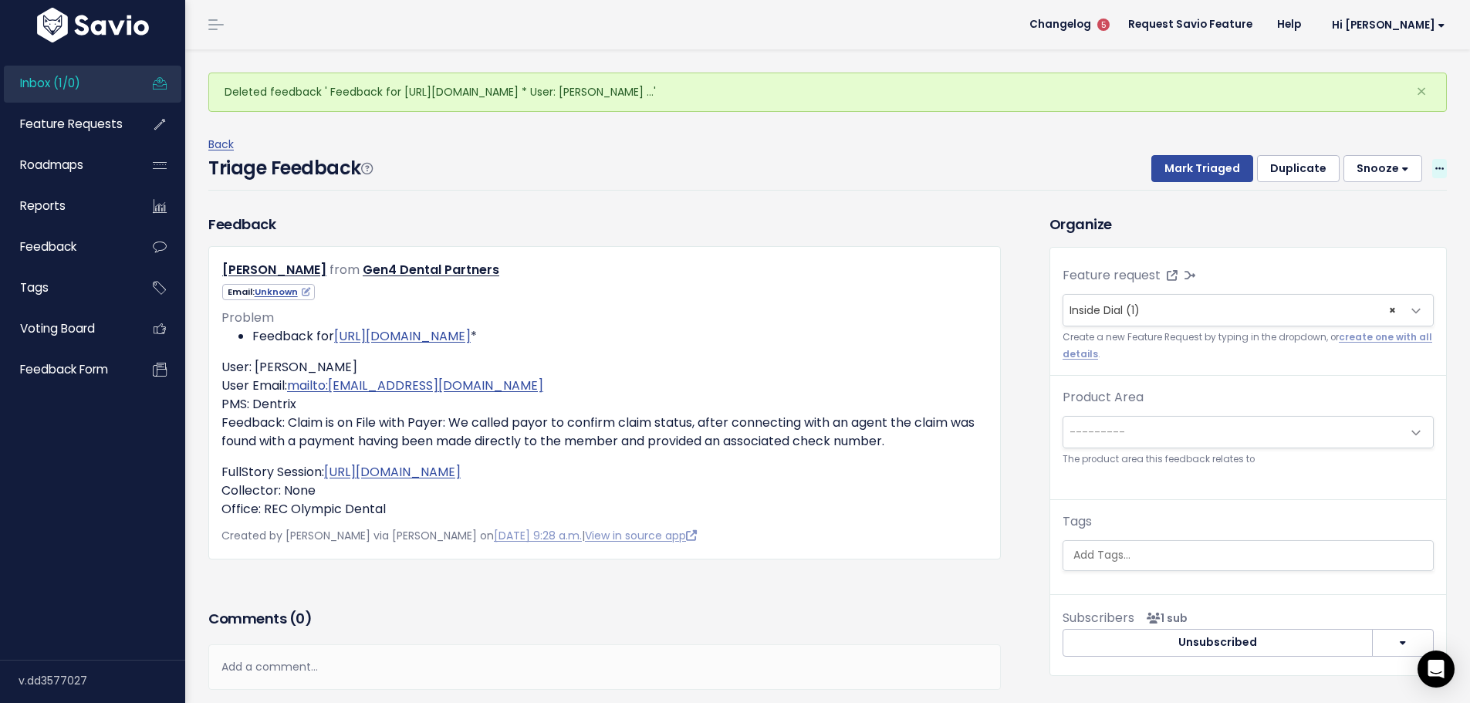
click at [1436, 164] on icon at bounding box center [1440, 169] width 8 height 10
click at [1371, 221] on link "Delete" at bounding box center [1378, 236] width 111 height 30
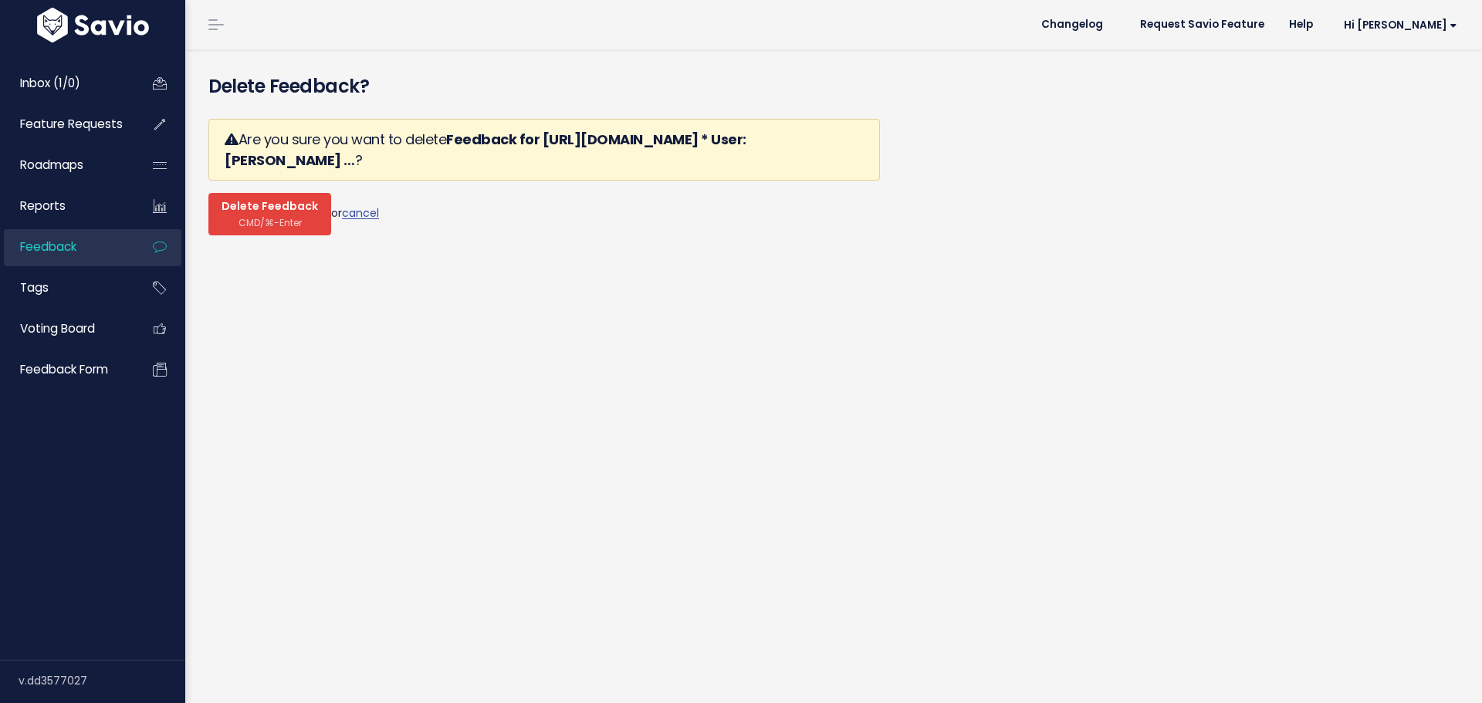
click at [258, 217] on span "CMD/⌘-Enter" at bounding box center [270, 223] width 63 height 12
